Goal: Contribute content: Contribute content

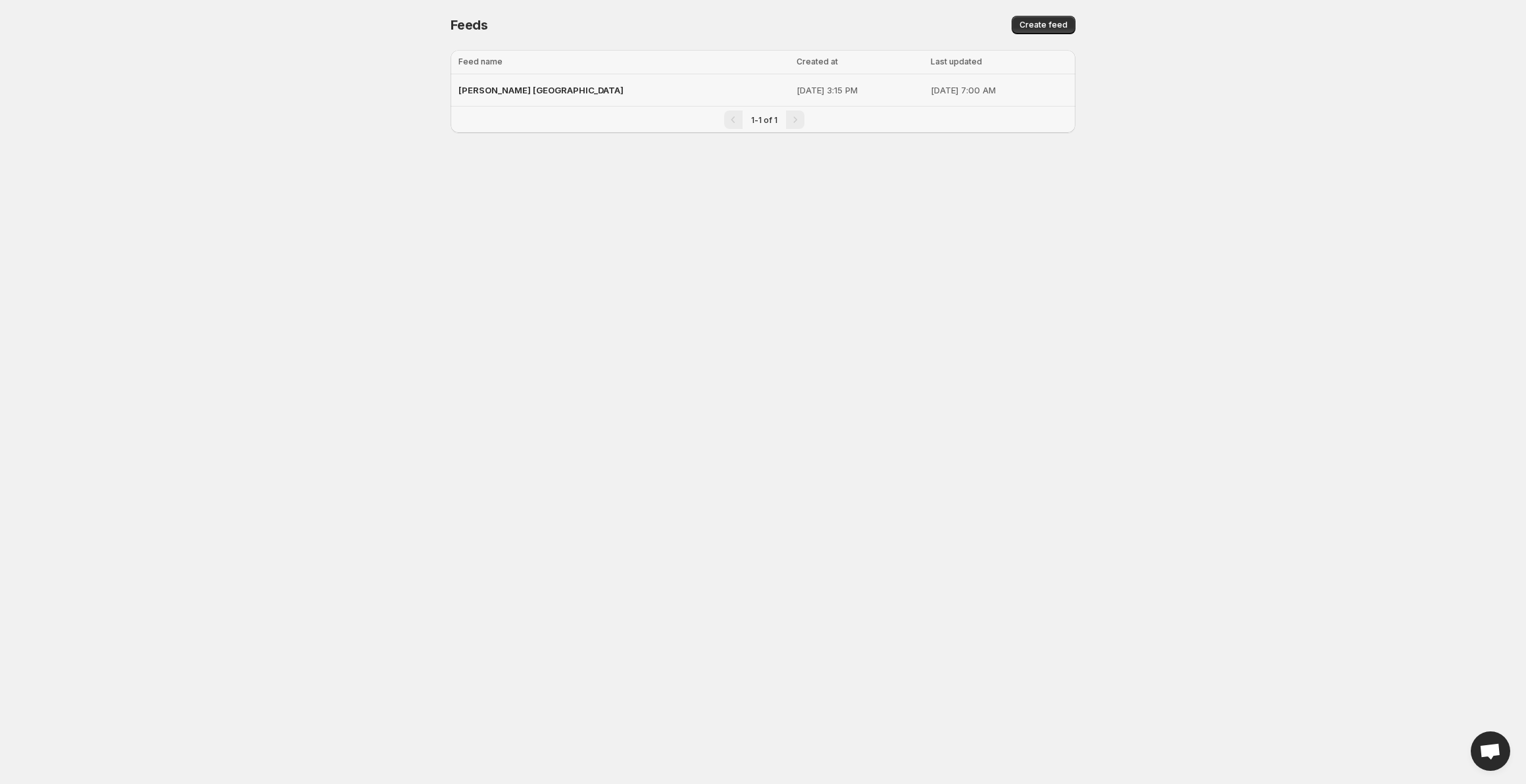
click at [487, 92] on span "[PERSON_NAME] [GEOGRAPHIC_DATA]" at bounding box center [541, 90] width 165 height 11
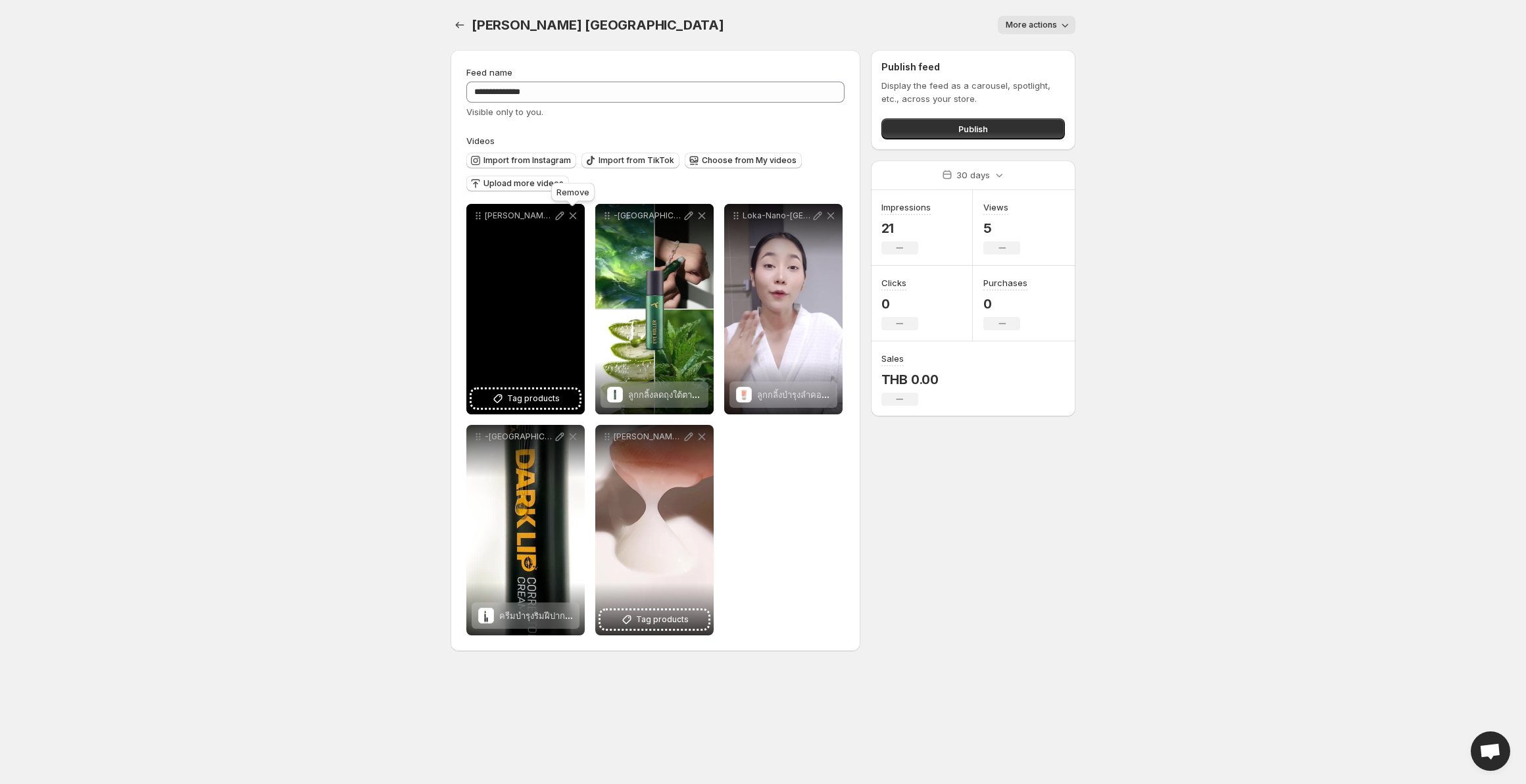
click at [566, 218] on icon at bounding box center [573, 215] width 13 height 13
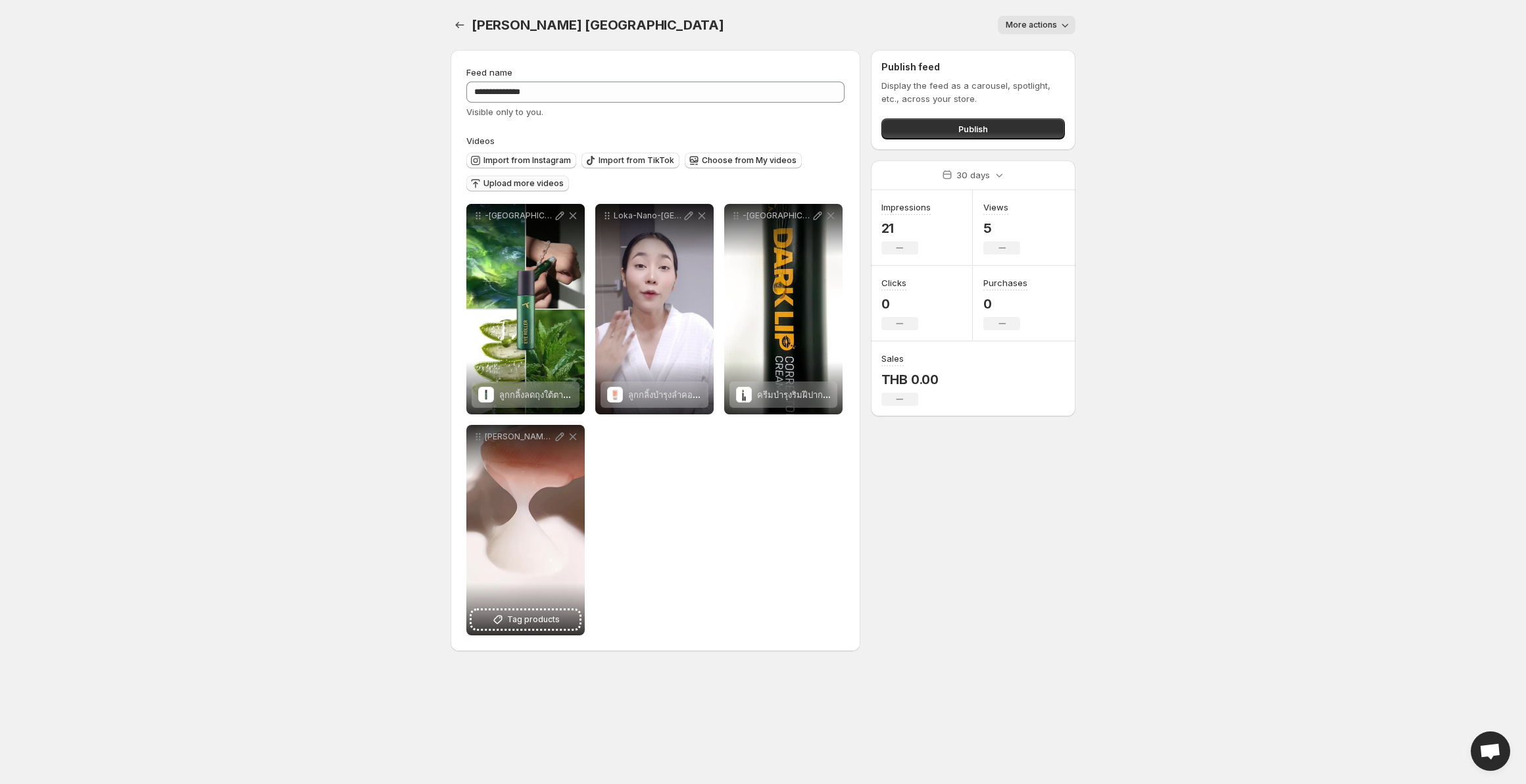
click at [511, 185] on span "Upload more videos" at bounding box center [524, 184] width 81 height 11
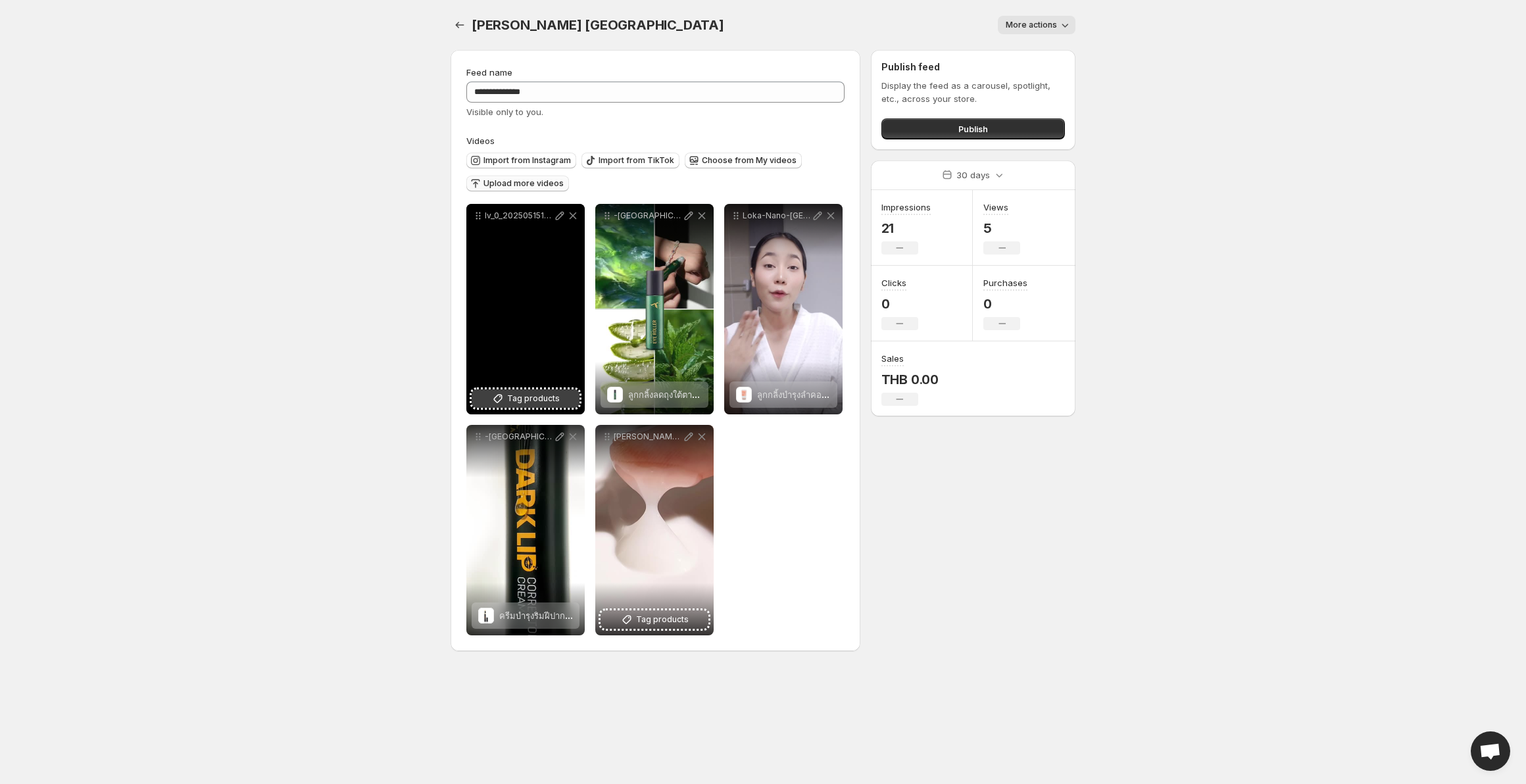
click at [530, 398] on span "Tag products" at bounding box center [533, 399] width 53 height 13
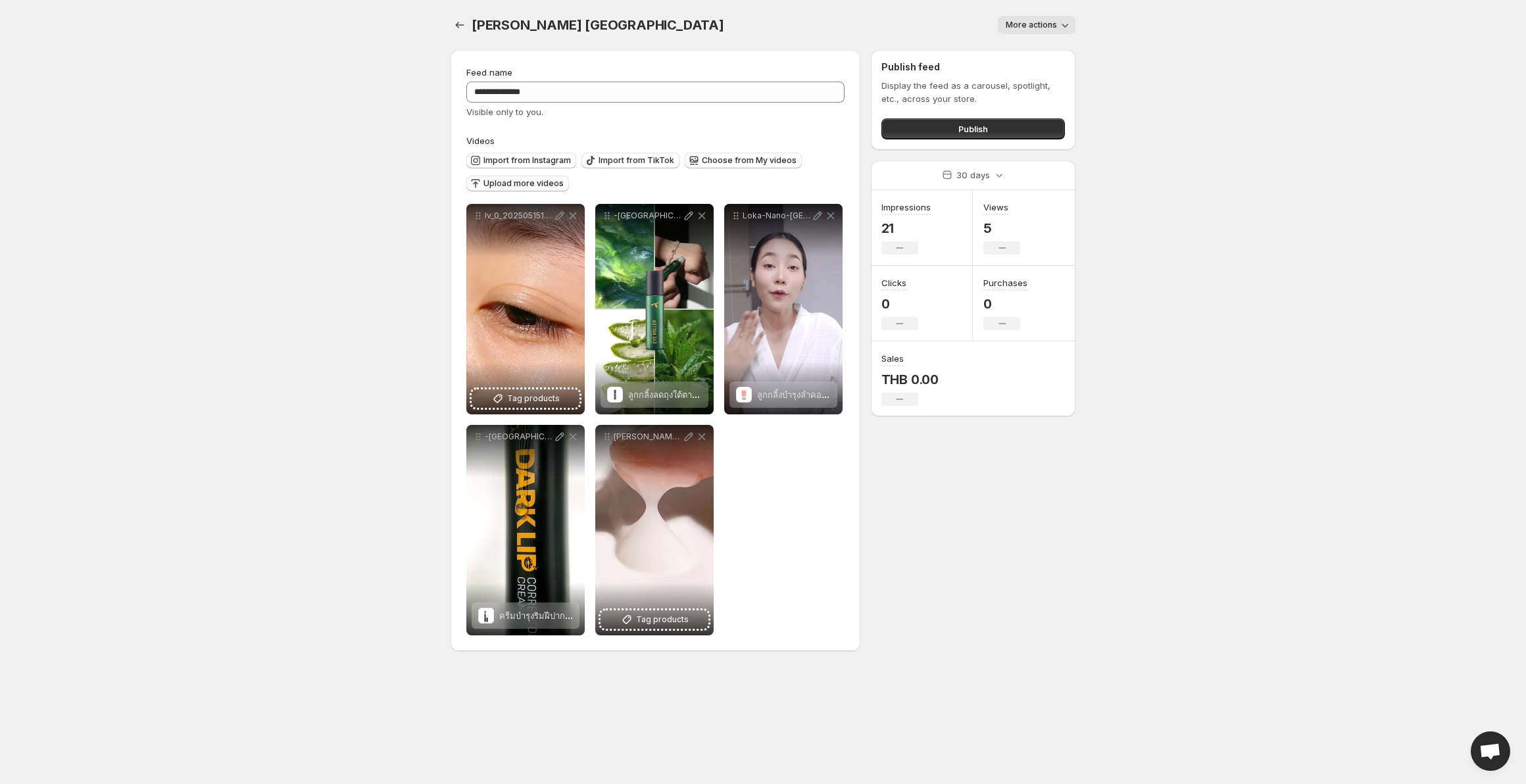
click at [513, 183] on span "Upload more videos" at bounding box center [524, 184] width 81 height 11
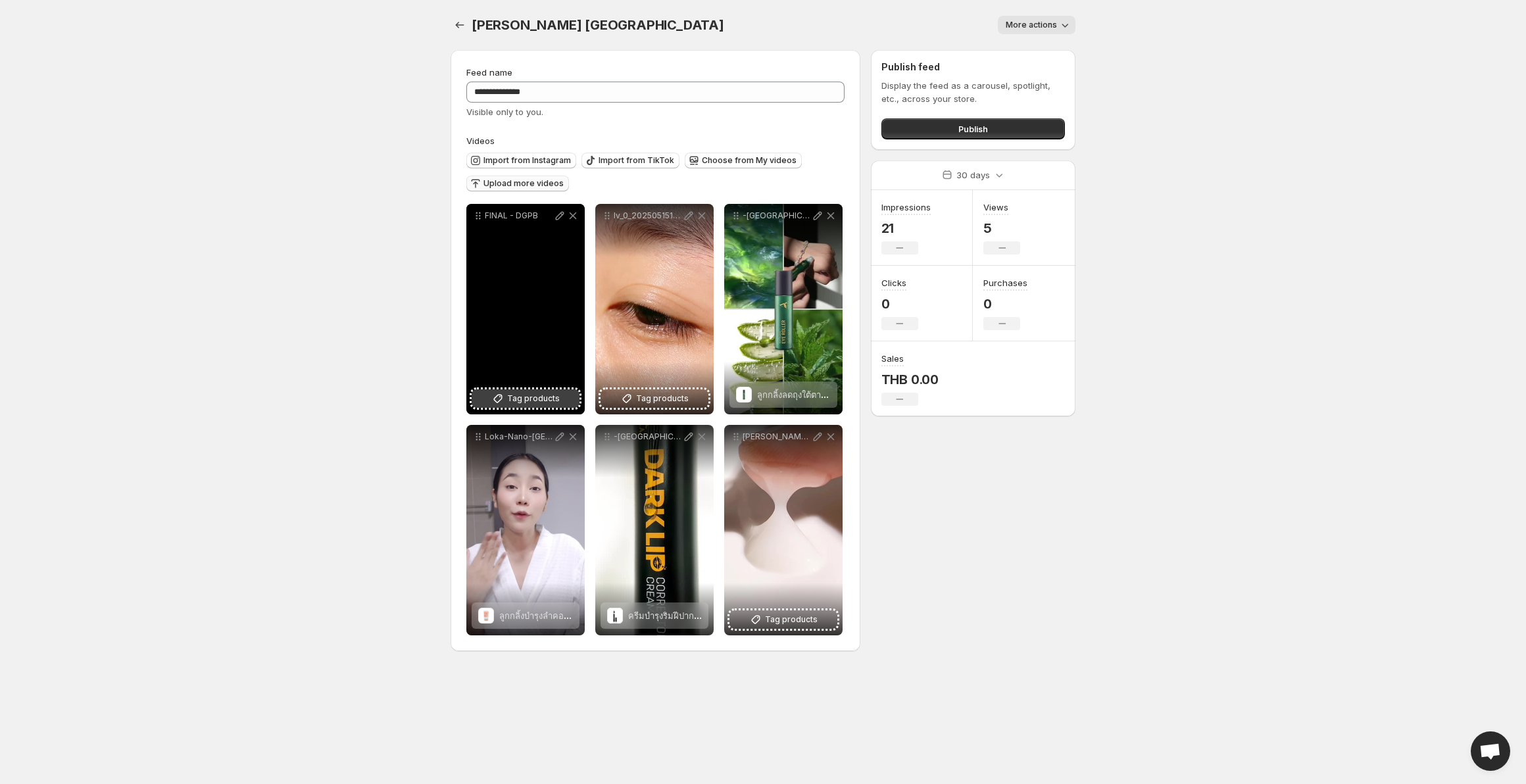
click at [535, 402] on span "Tag products" at bounding box center [533, 399] width 53 height 13
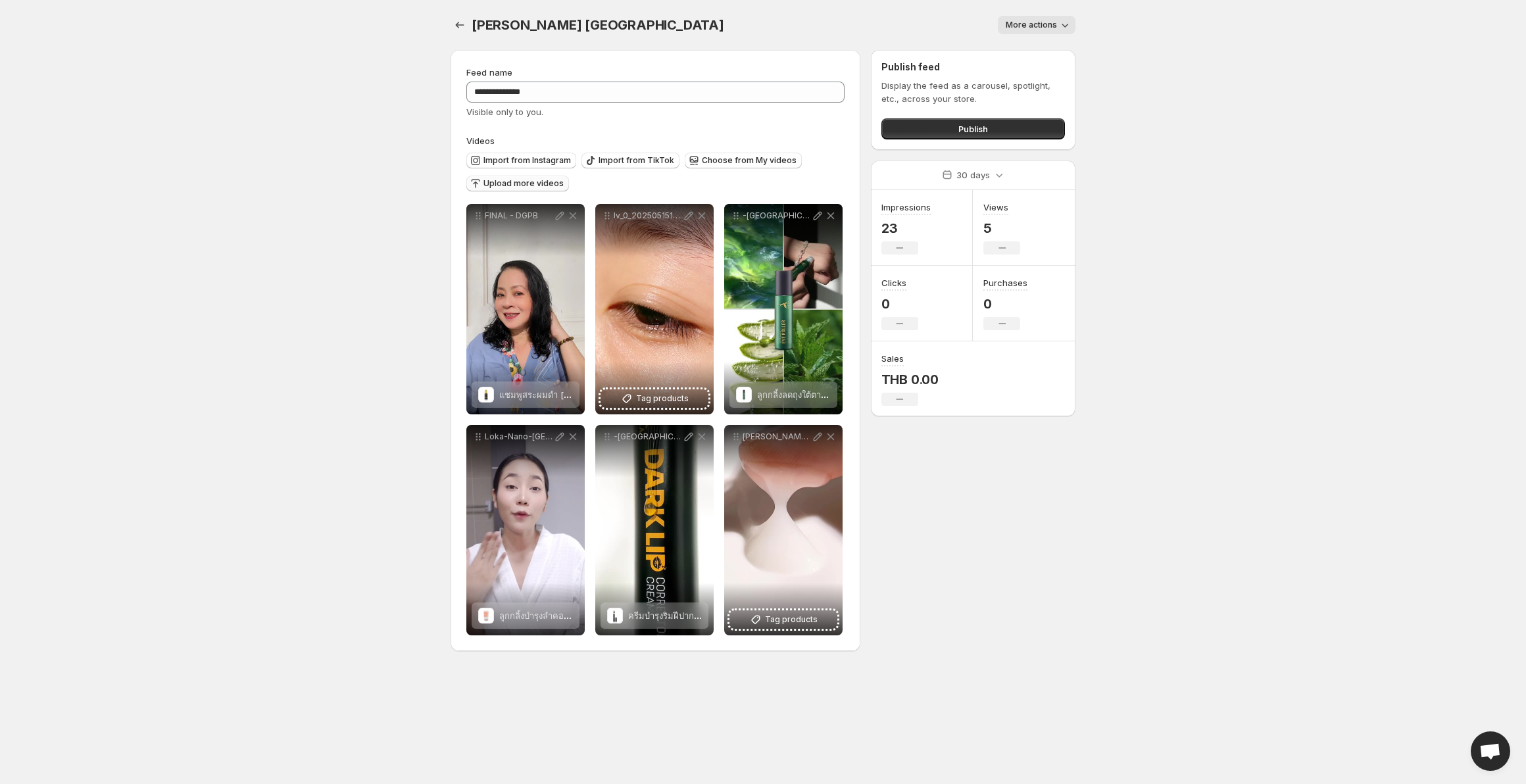
click at [501, 185] on span "Upload more videos" at bounding box center [524, 184] width 81 height 11
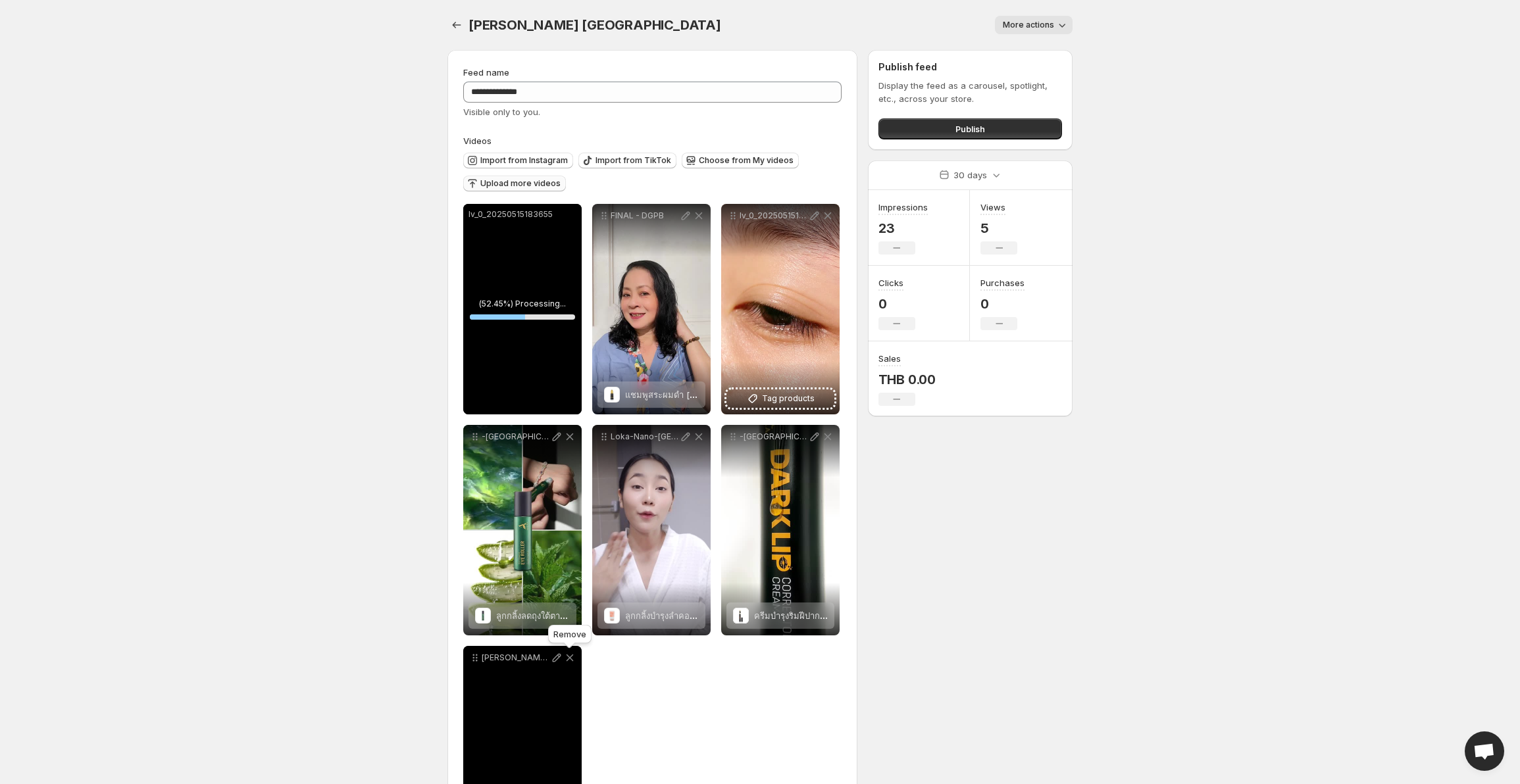
click at [573, 657] on icon at bounding box center [569, 658] width 13 height 13
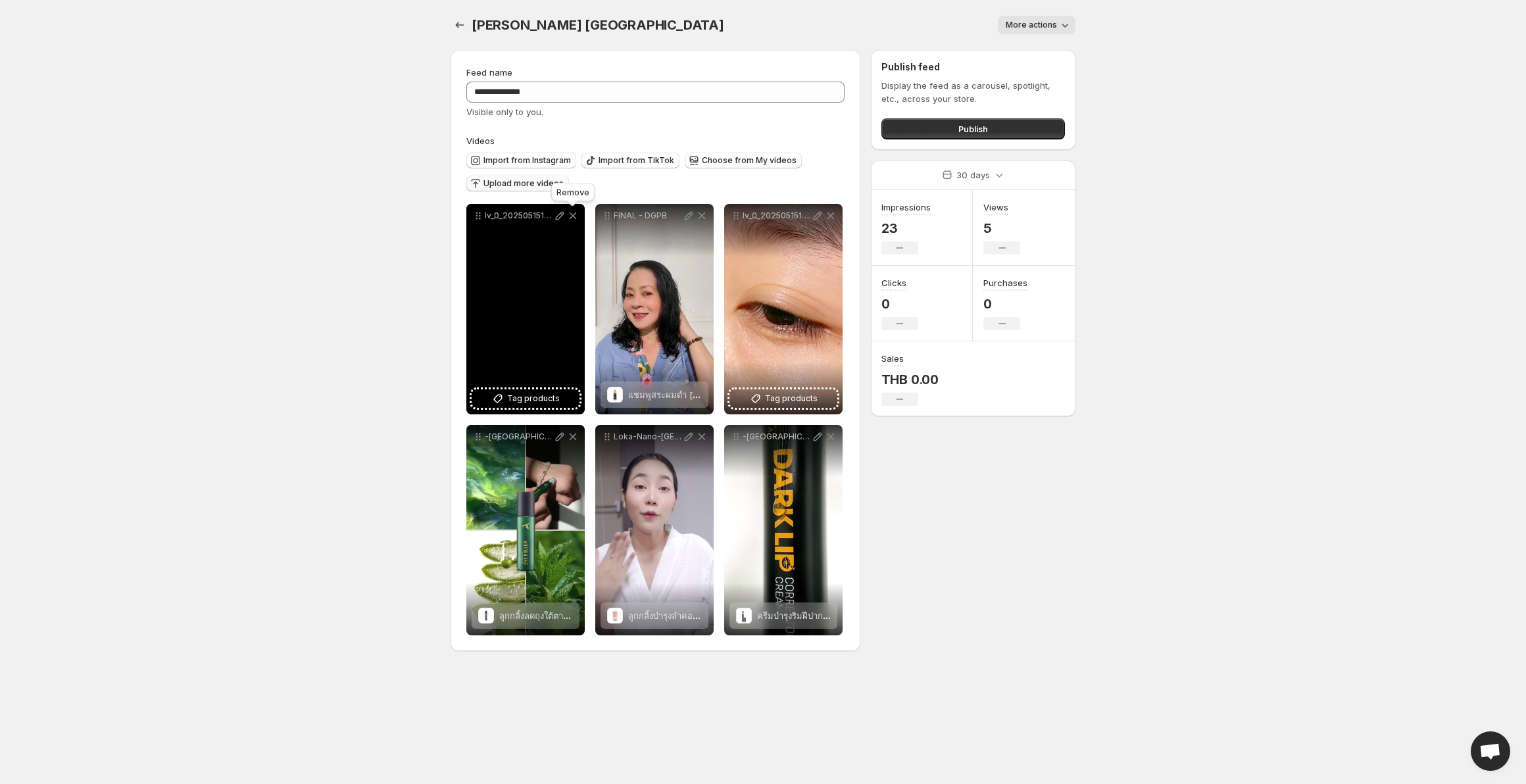
click at [570, 213] on icon at bounding box center [573, 216] width 7 height 7
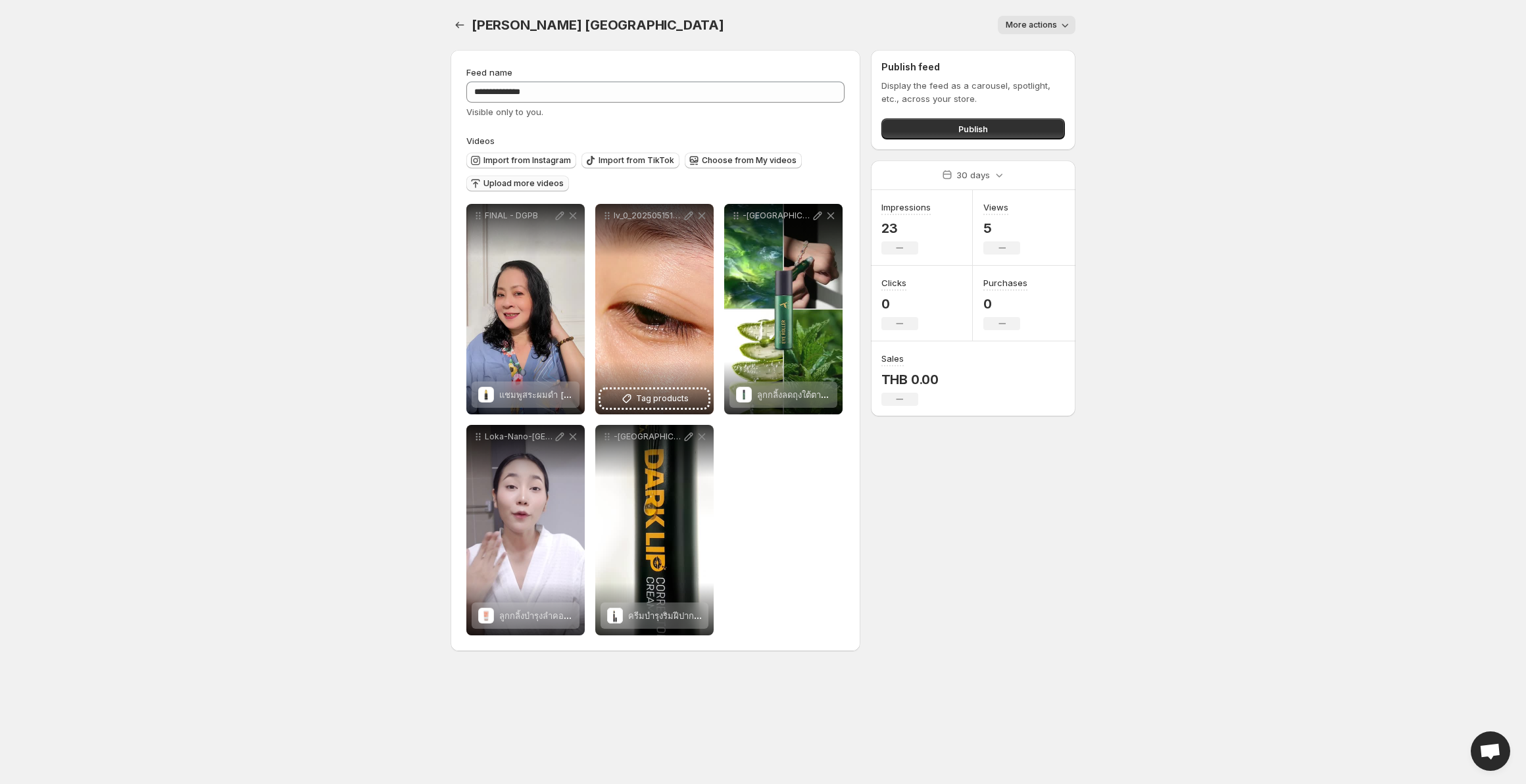
click at [514, 182] on span "Upload more videos" at bounding box center [524, 184] width 81 height 11
